Goal: Contribute content

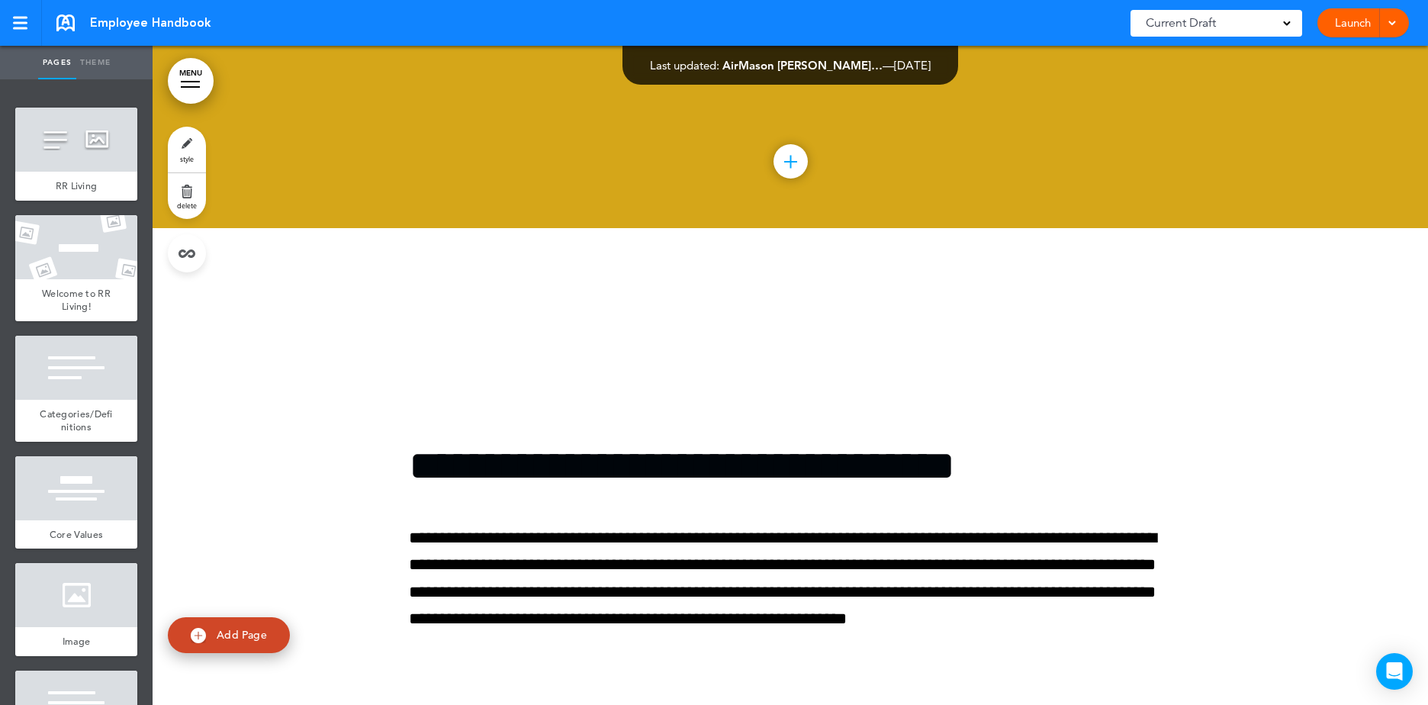
scroll to position [126841, 0]
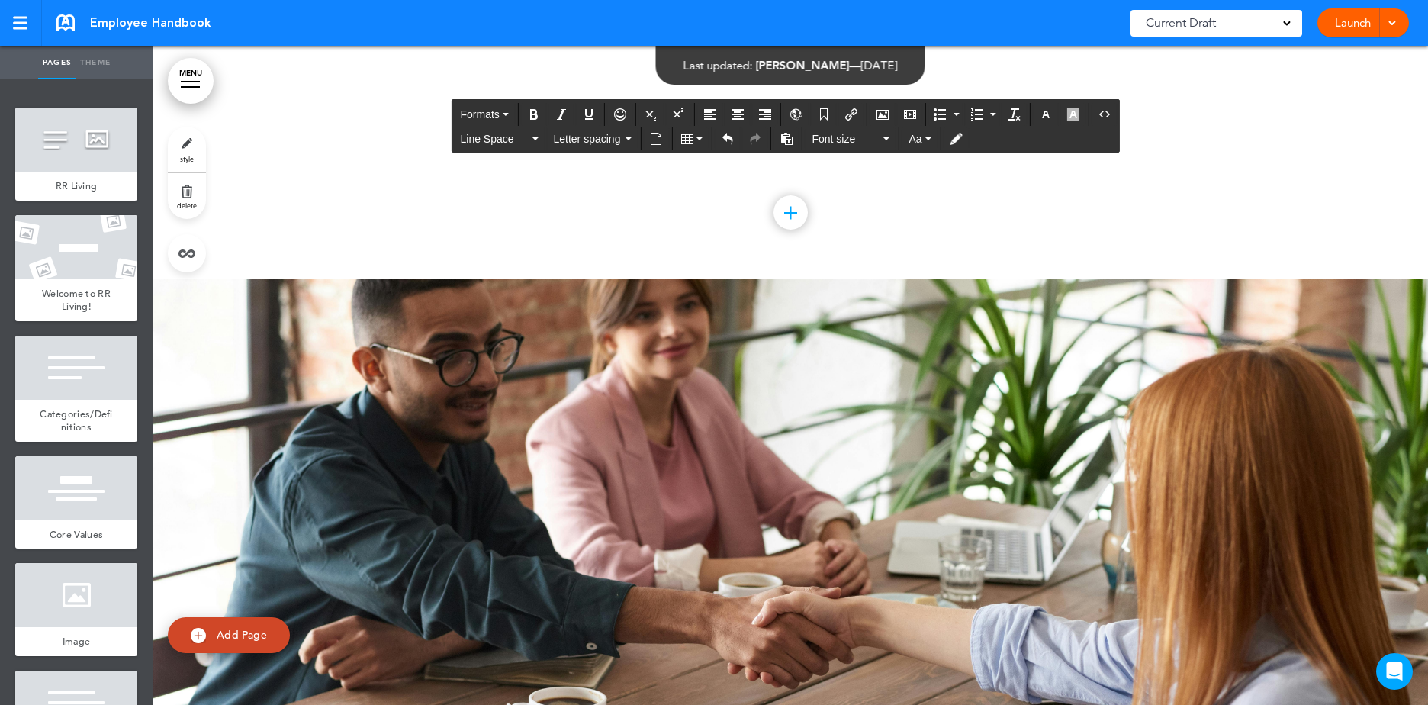
scroll to position [127528, 0]
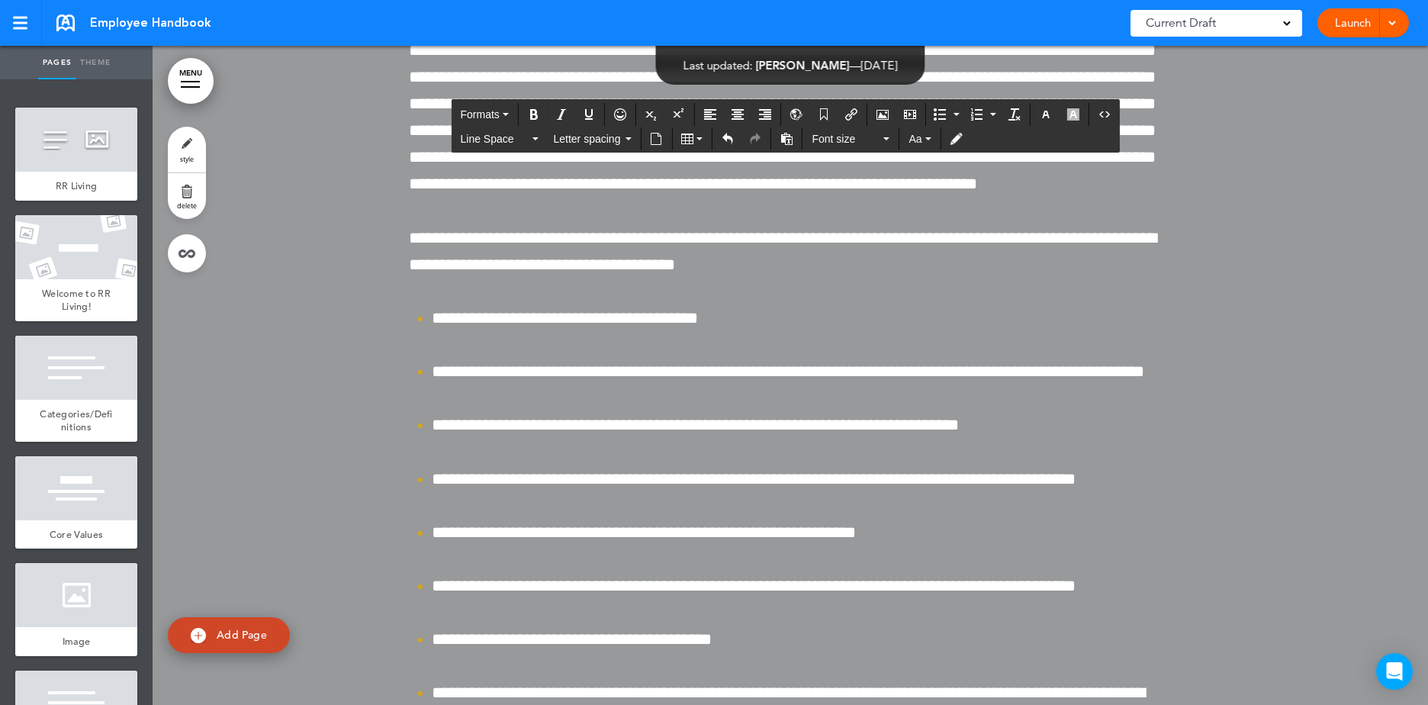
scroll to position [129435, 0]
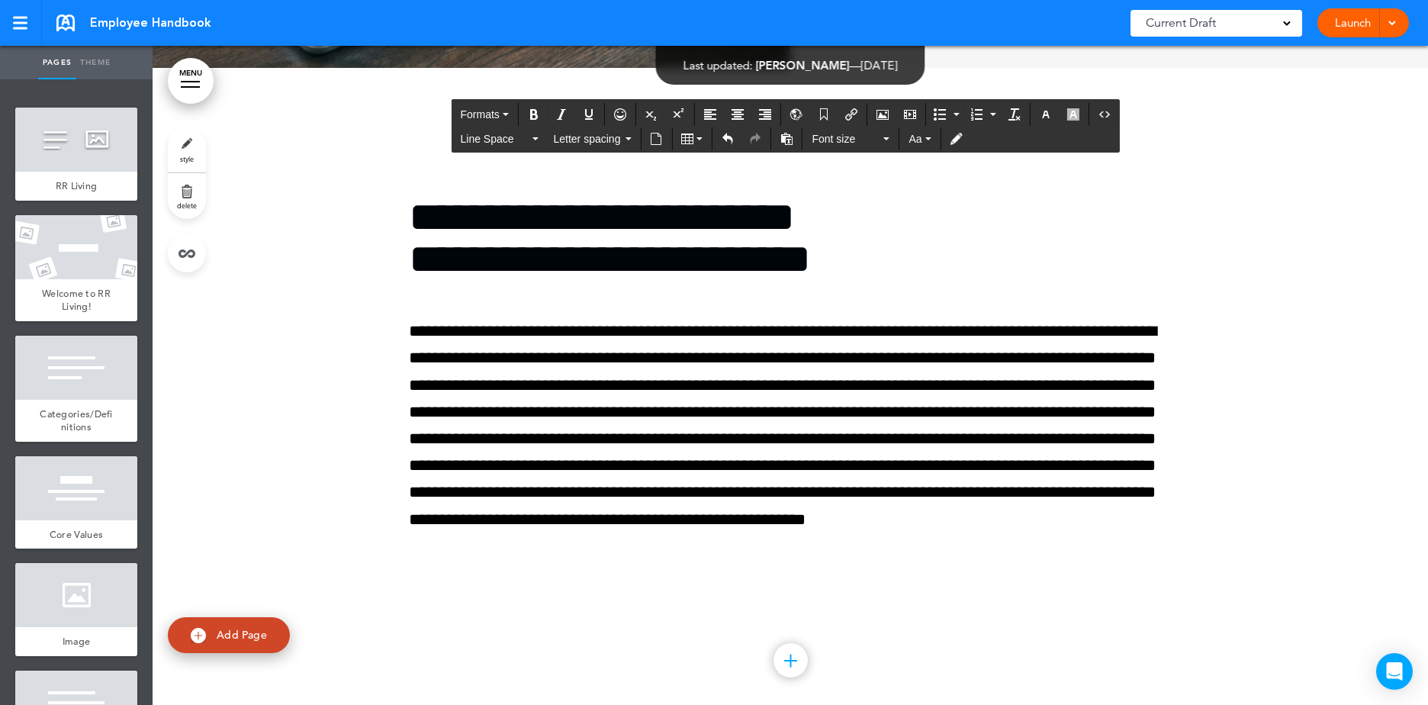
scroll to position [133629, 0]
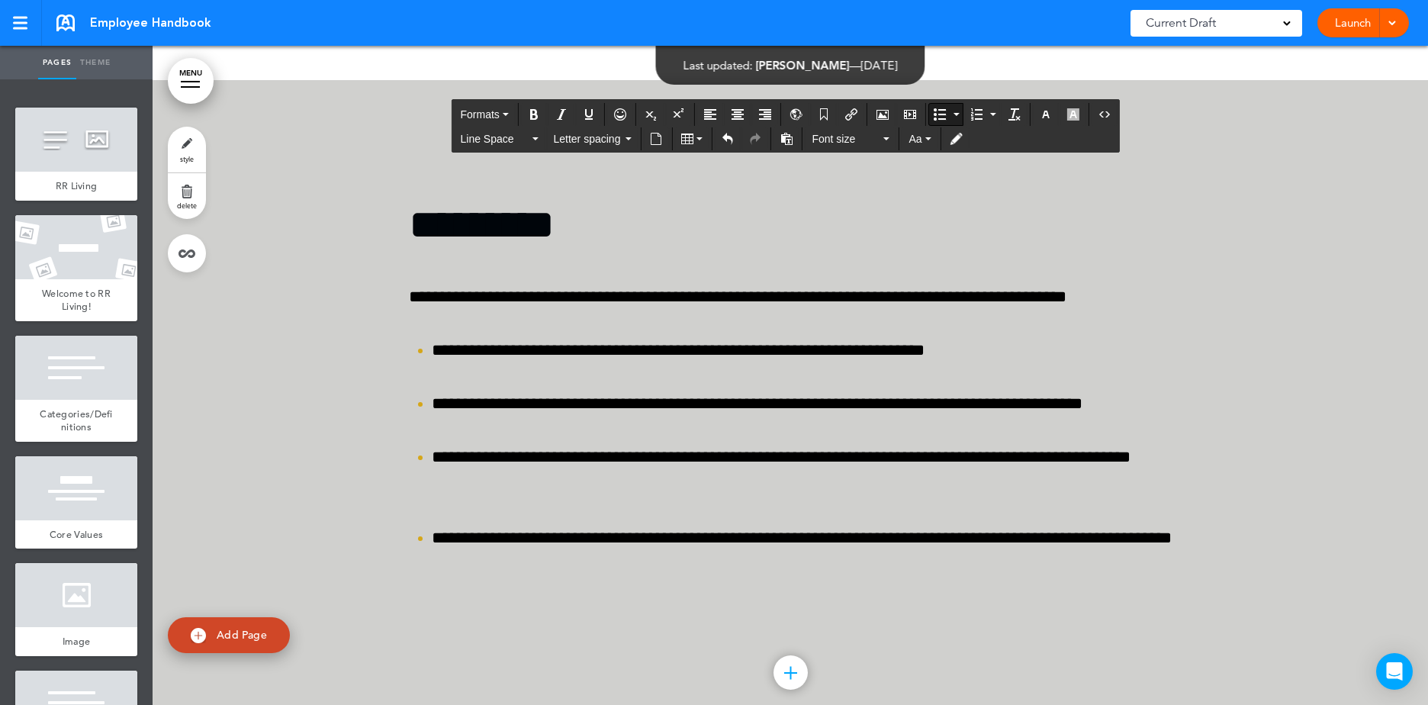
scroll to position [138968, 0]
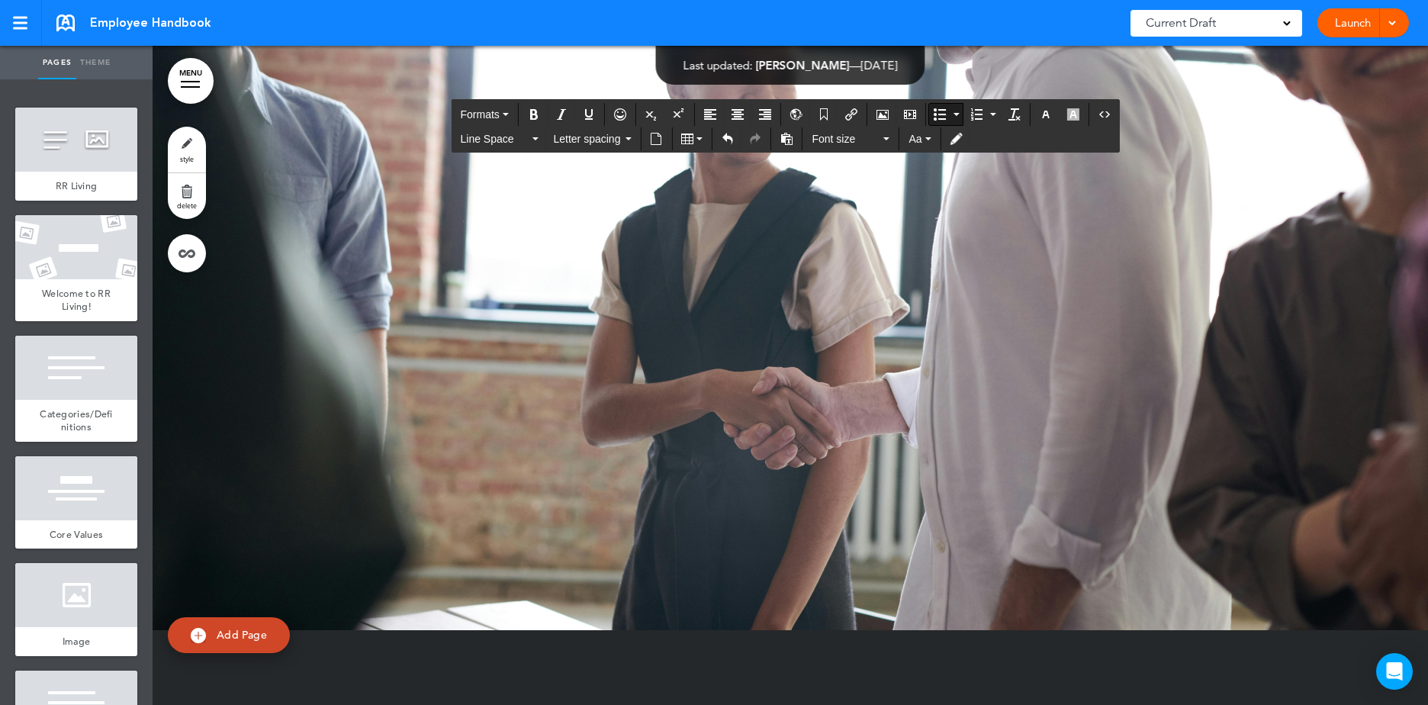
scroll to position [147892, 0]
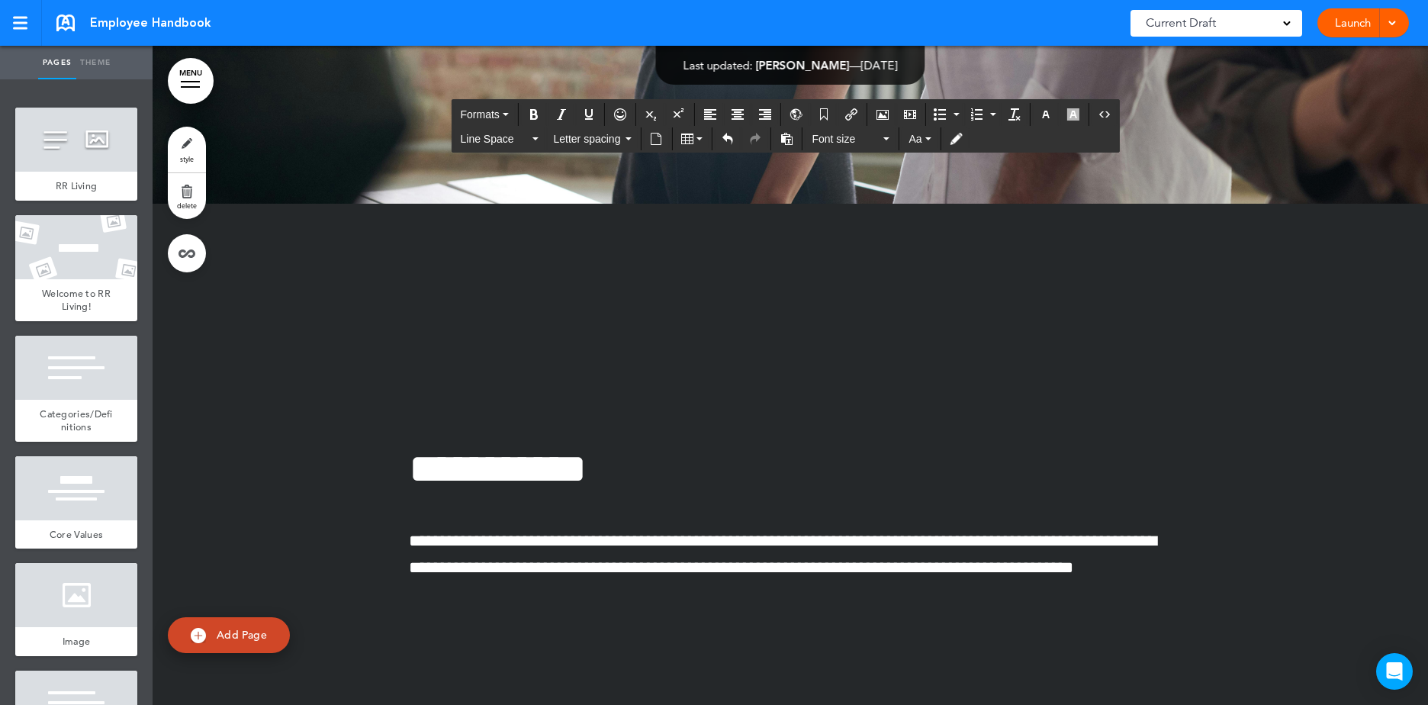
scroll to position [148488, 0]
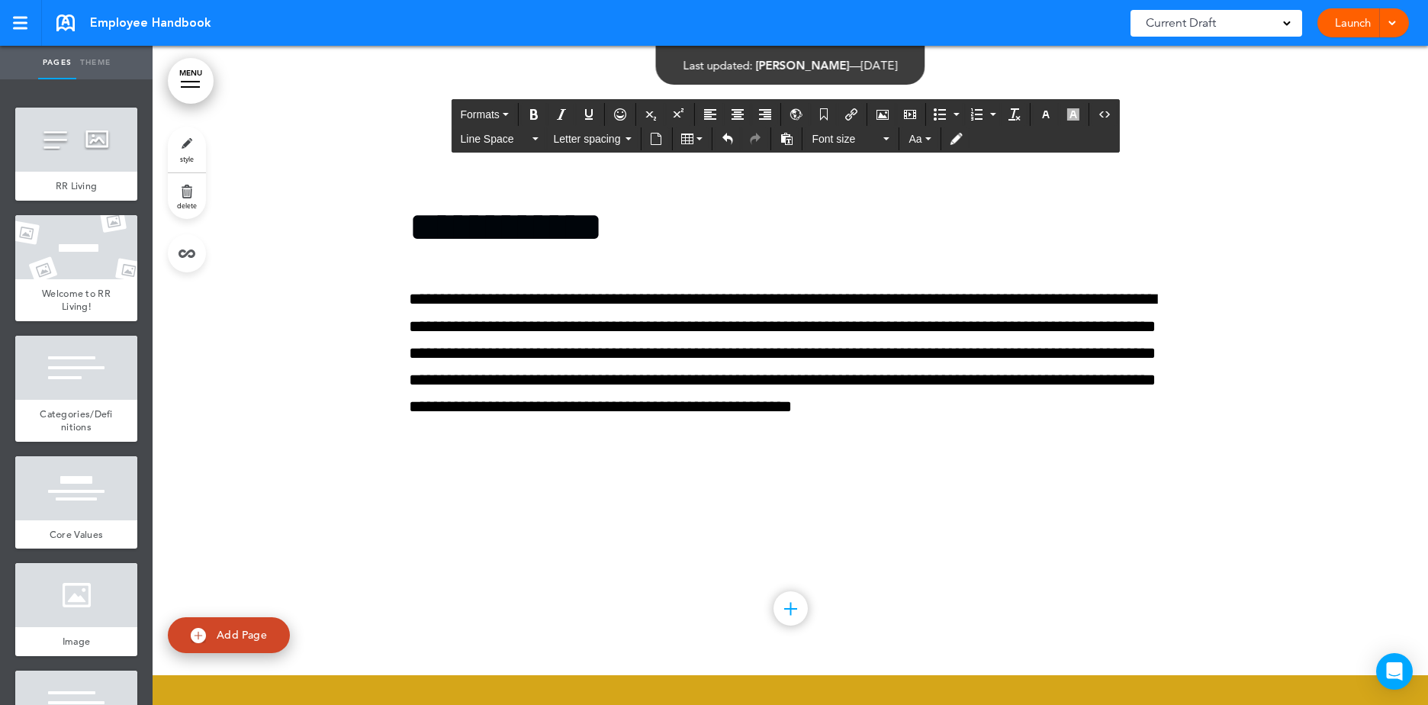
scroll to position [149861, 0]
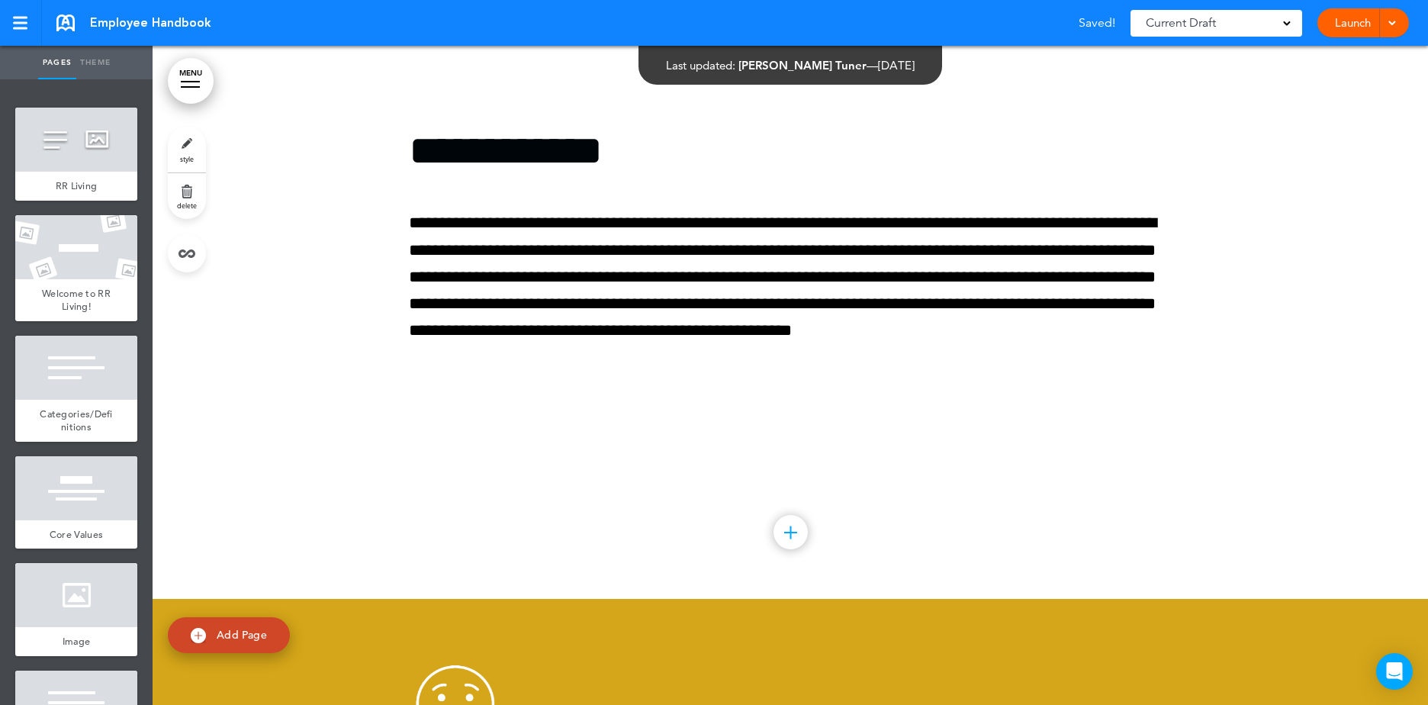
scroll to position [149938, 0]
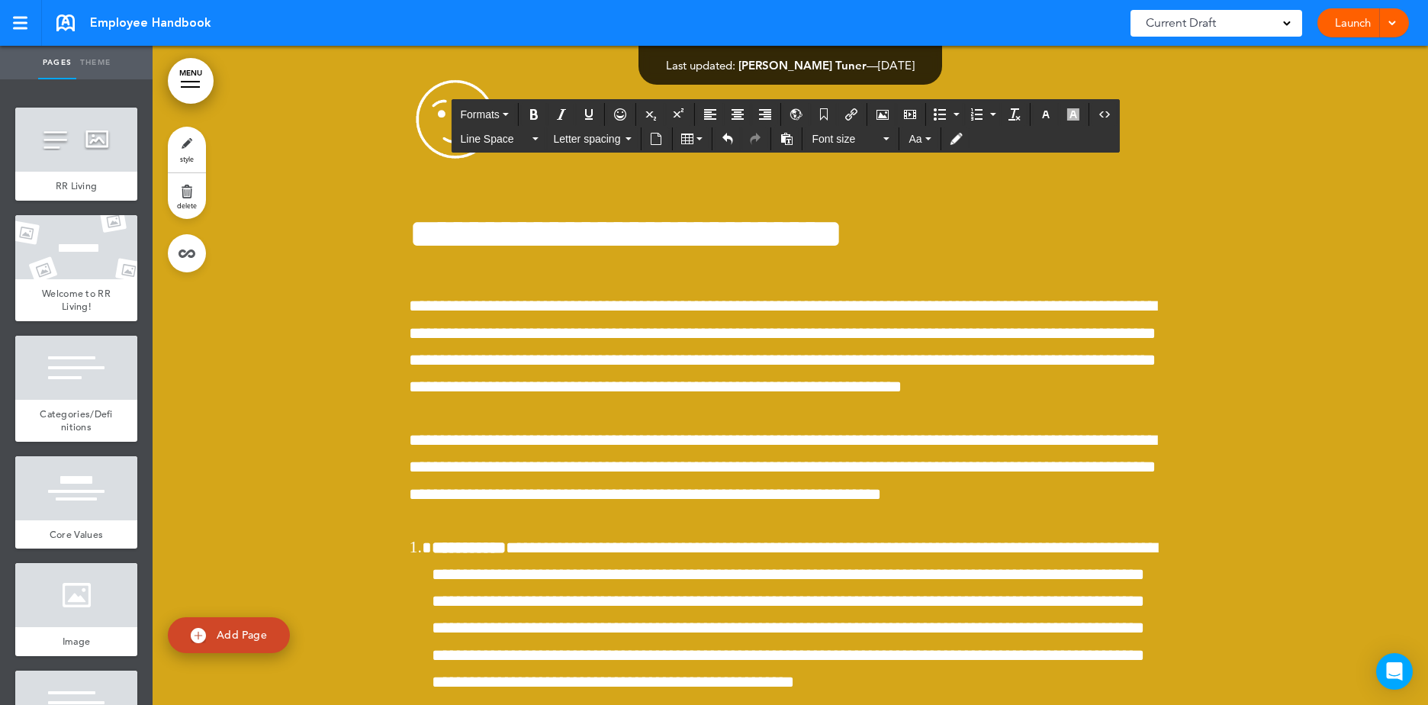
scroll to position [150548, 0]
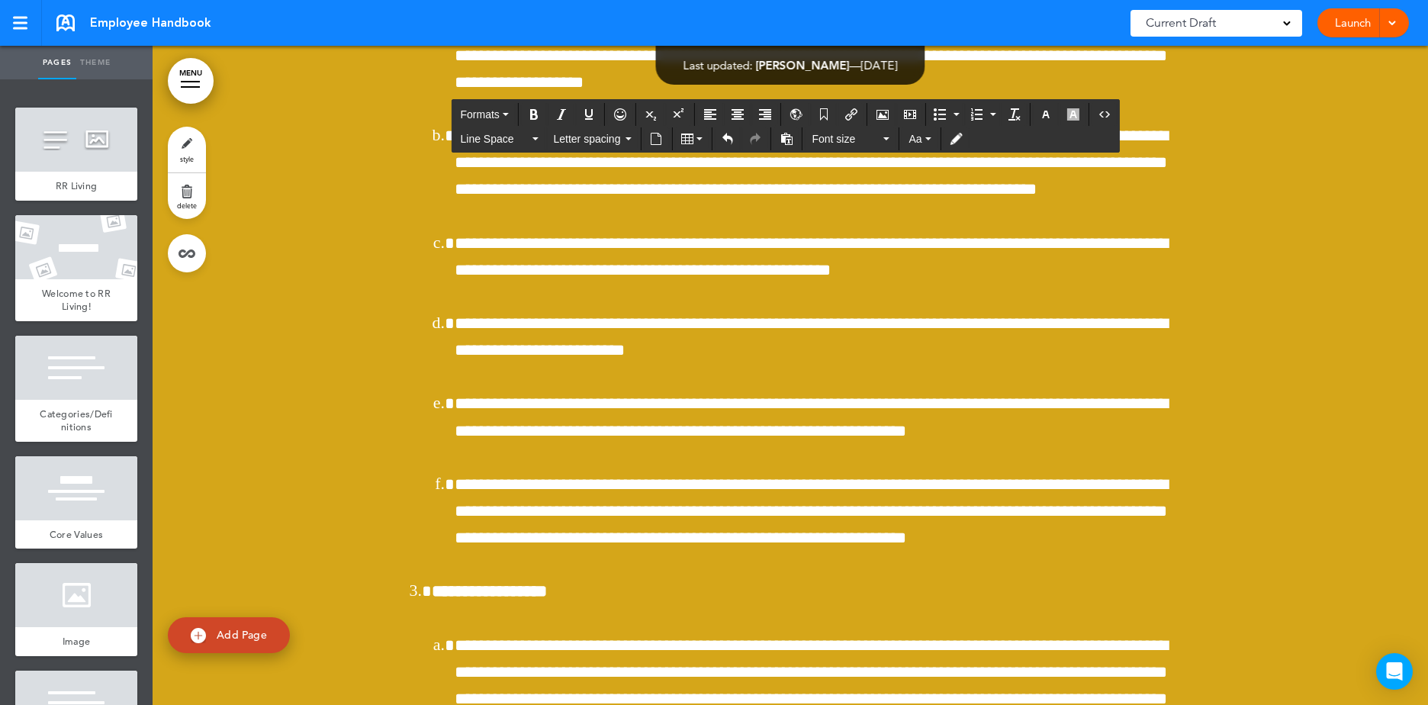
scroll to position [151234, 0]
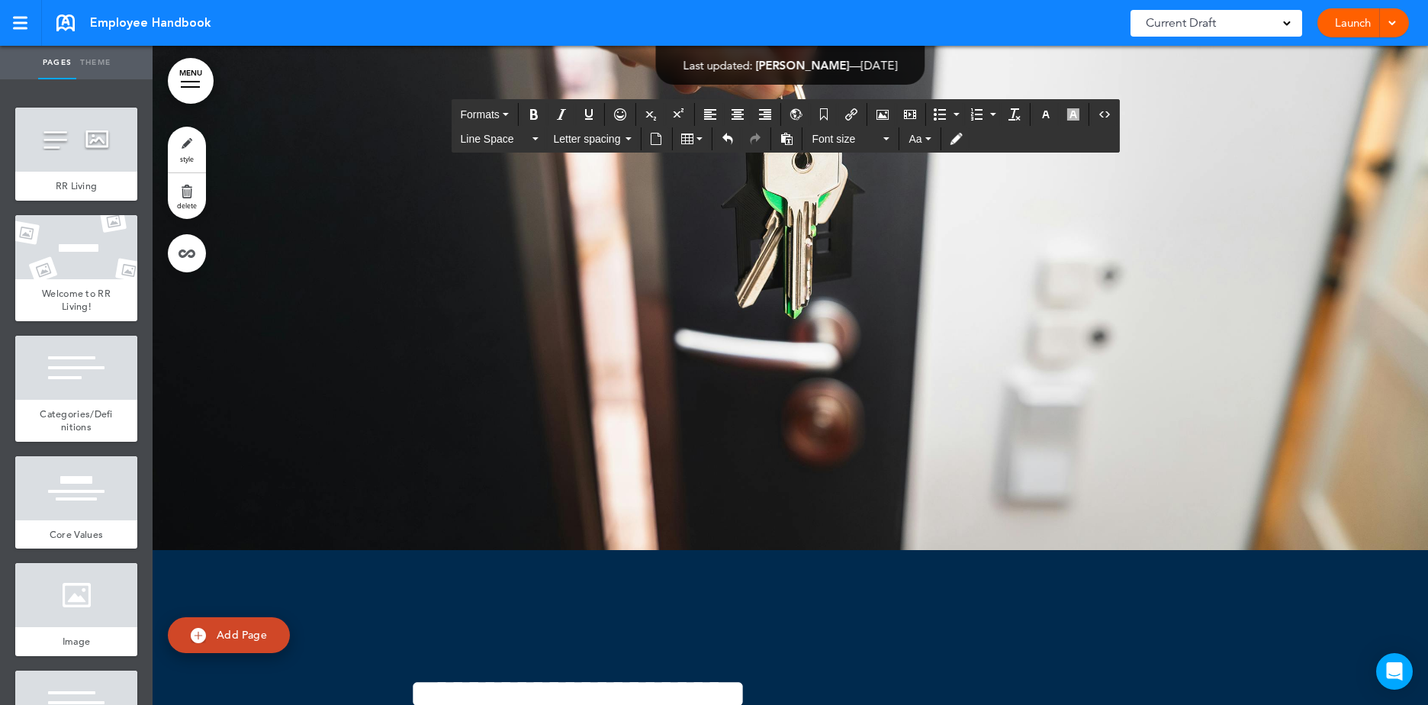
scroll to position [153141, 0]
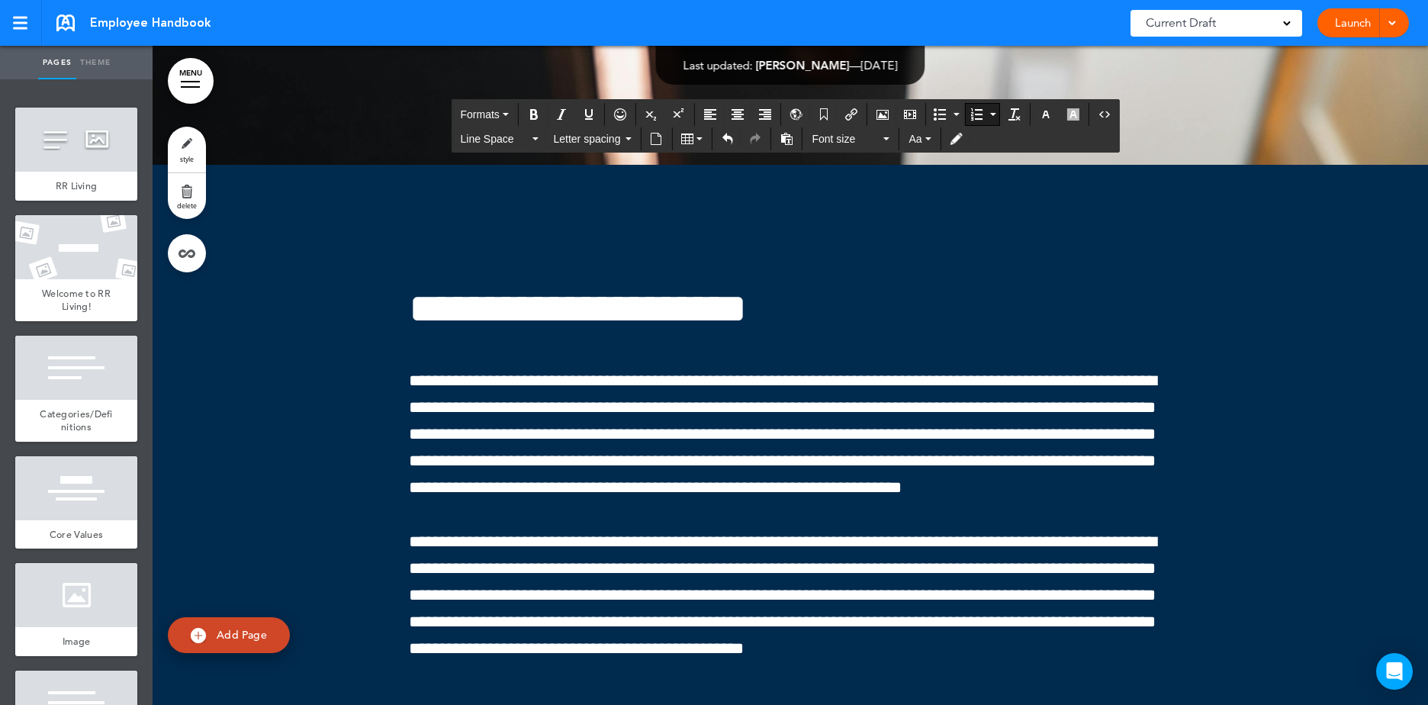
scroll to position [153522, 0]
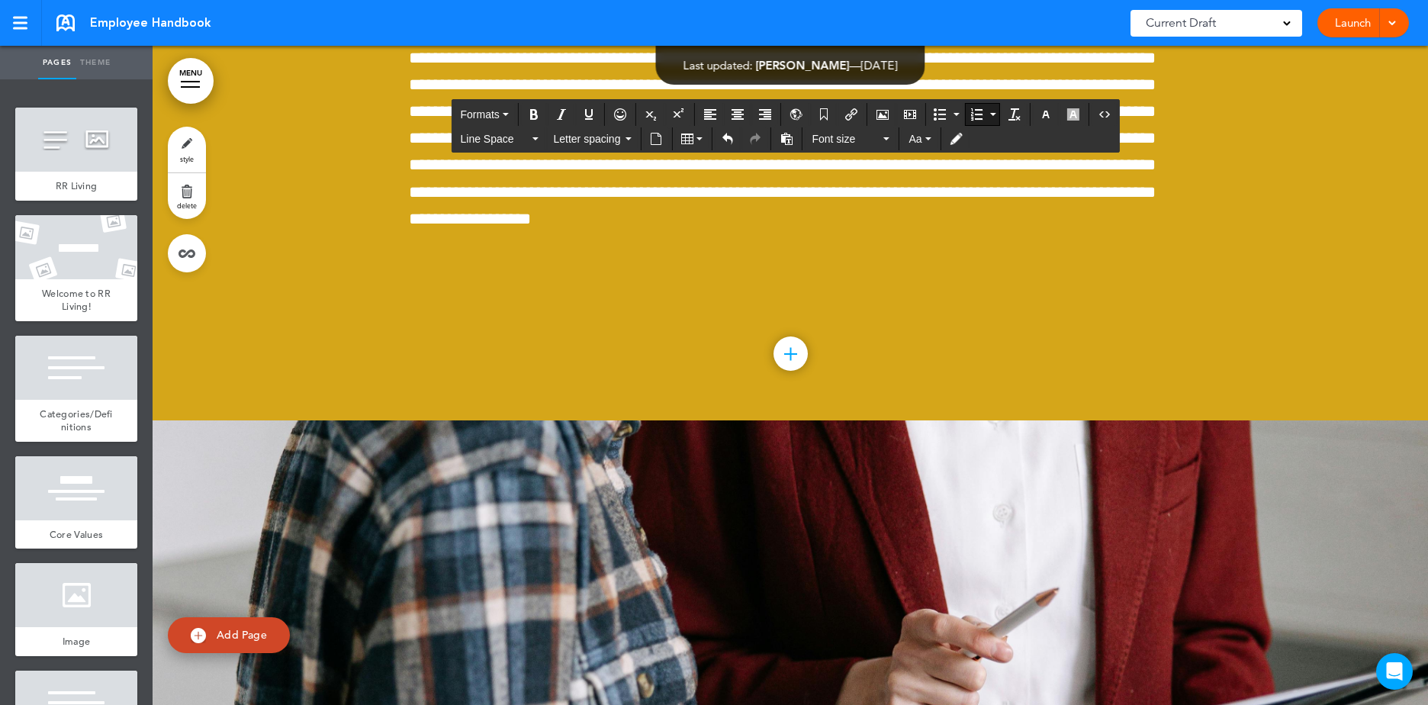
scroll to position [157717, 0]
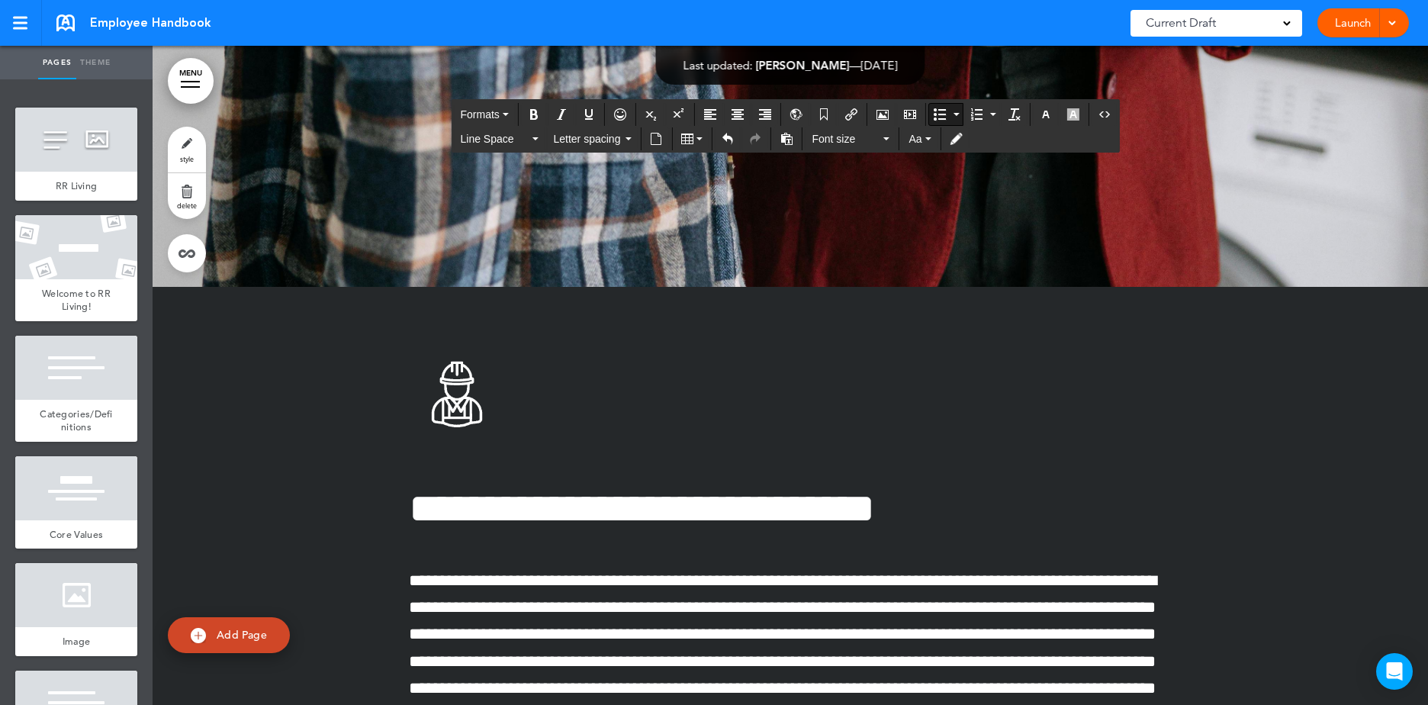
scroll to position [158480, 0]
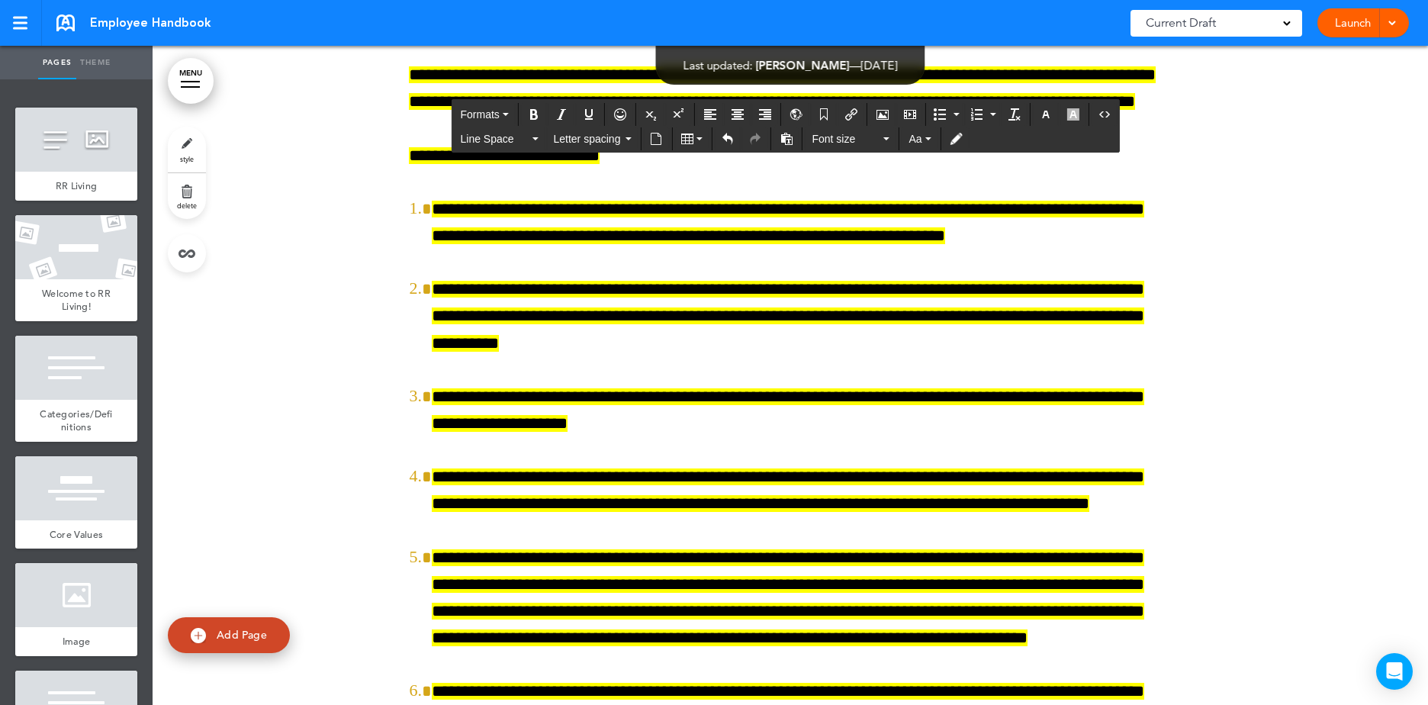
scroll to position [160387, 0]
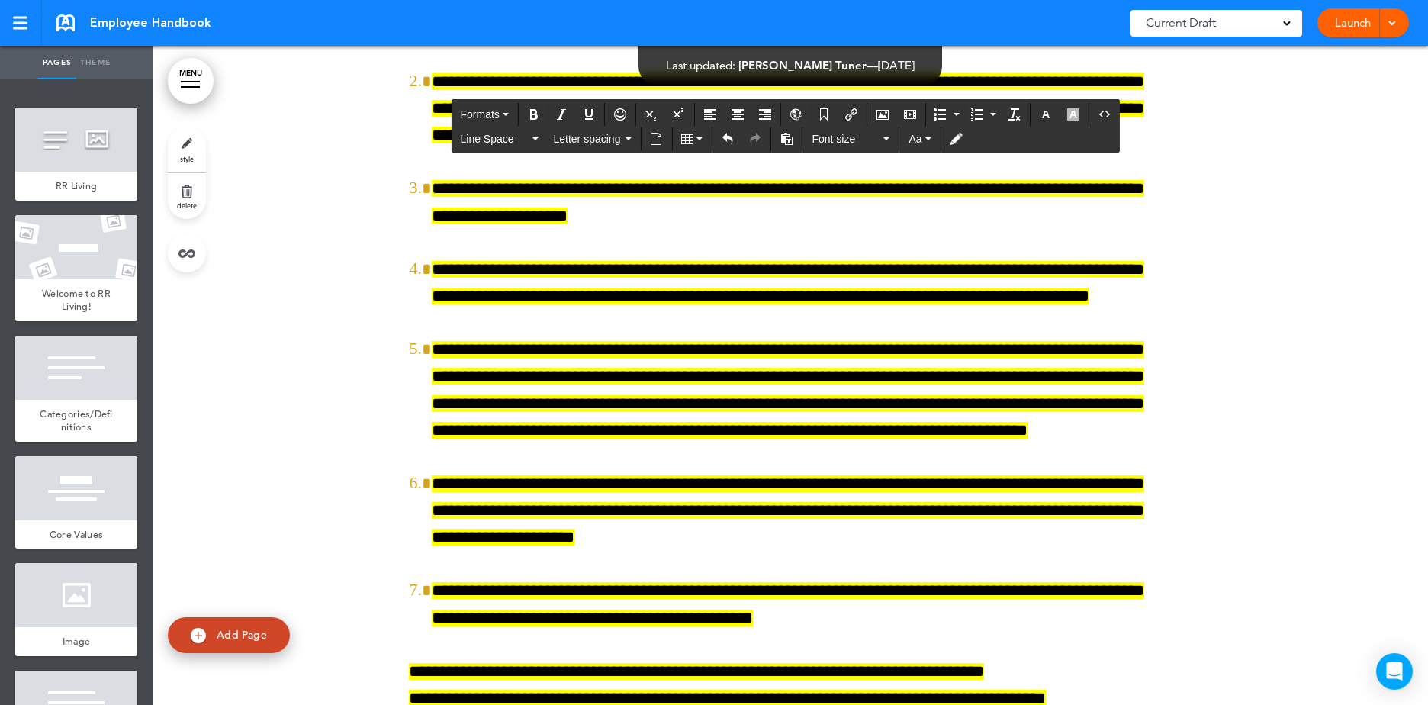
scroll to position [160539, 0]
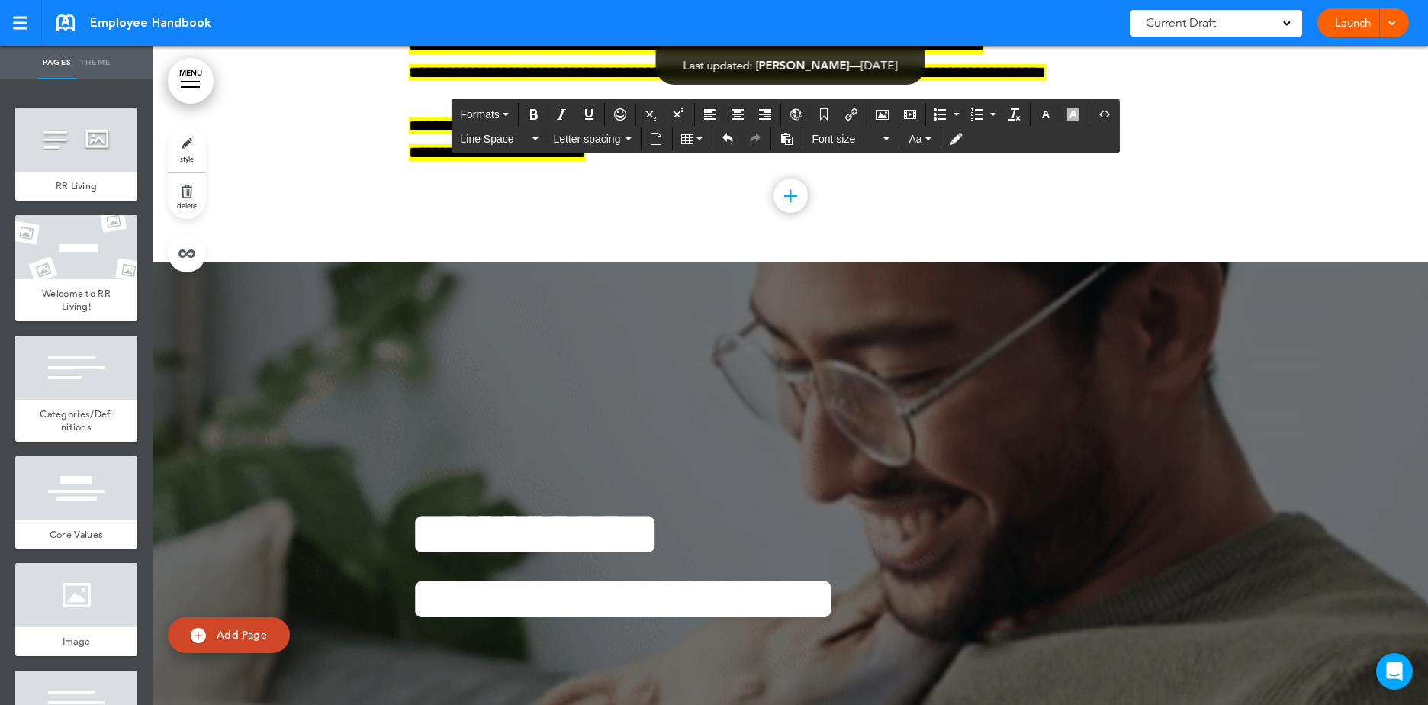
scroll to position [161149, 0]
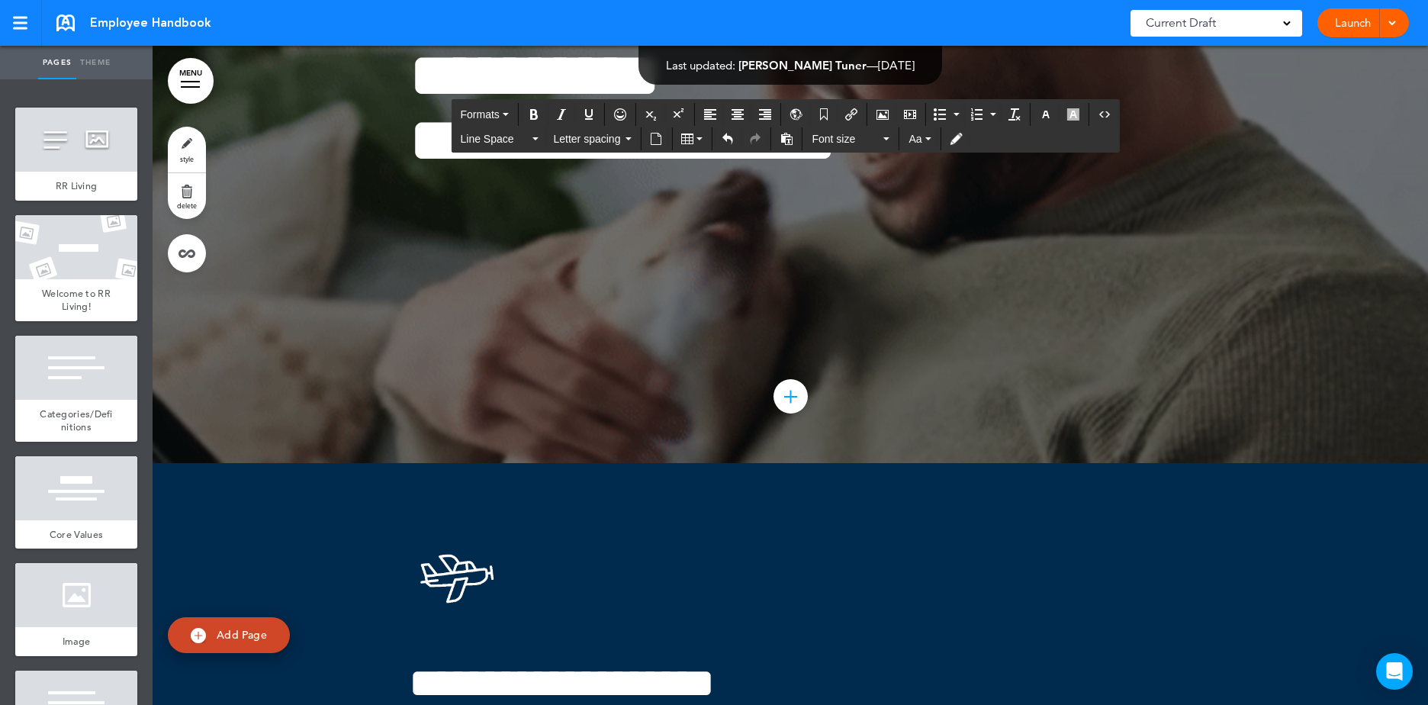
scroll to position [161760, 0]
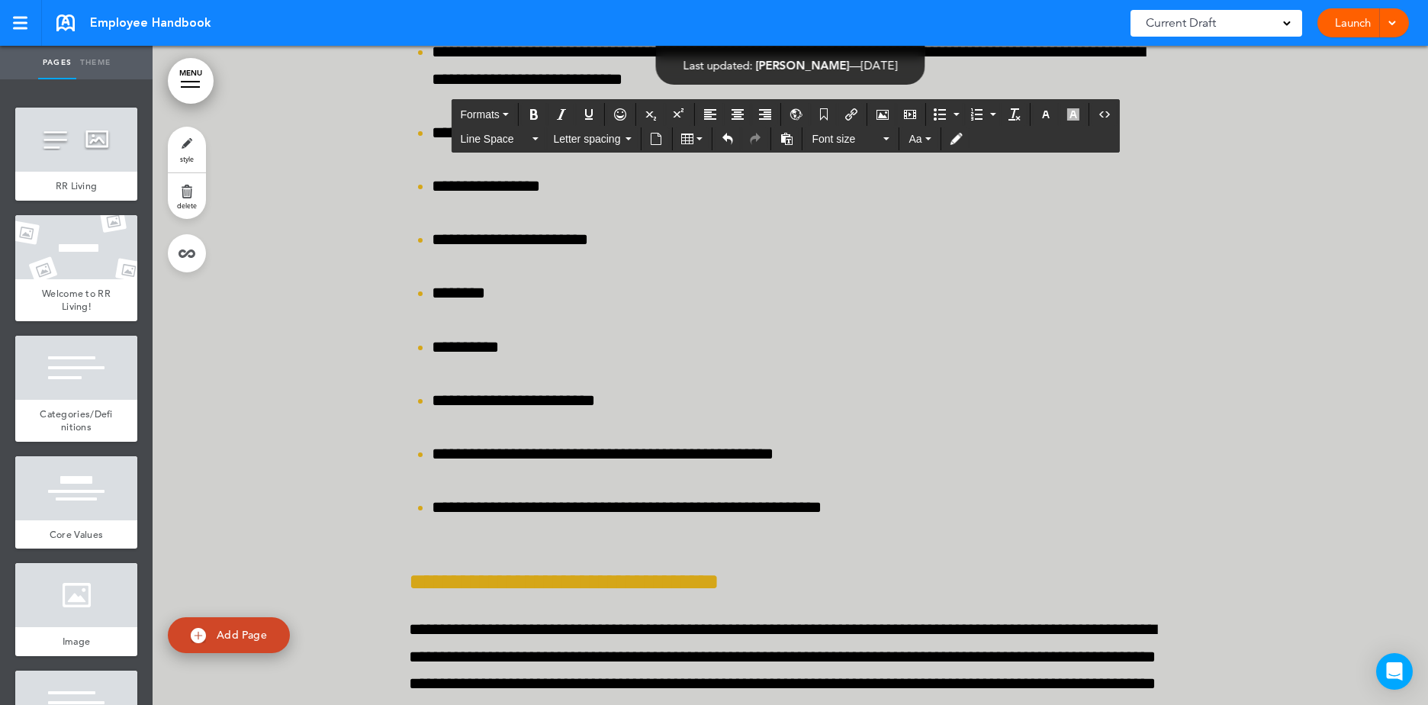
scroll to position [164505, 0]
